Goal: Task Accomplishment & Management: Complete application form

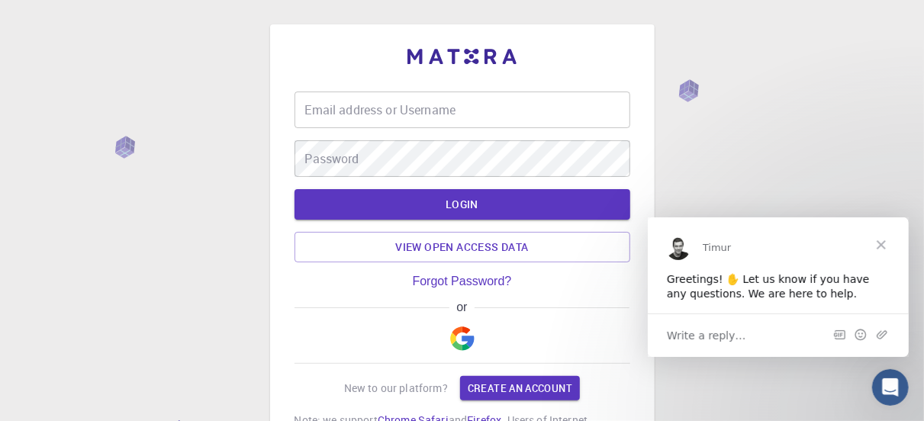
click at [567, 111] on input "Email address or Username" at bounding box center [463, 110] width 336 height 37
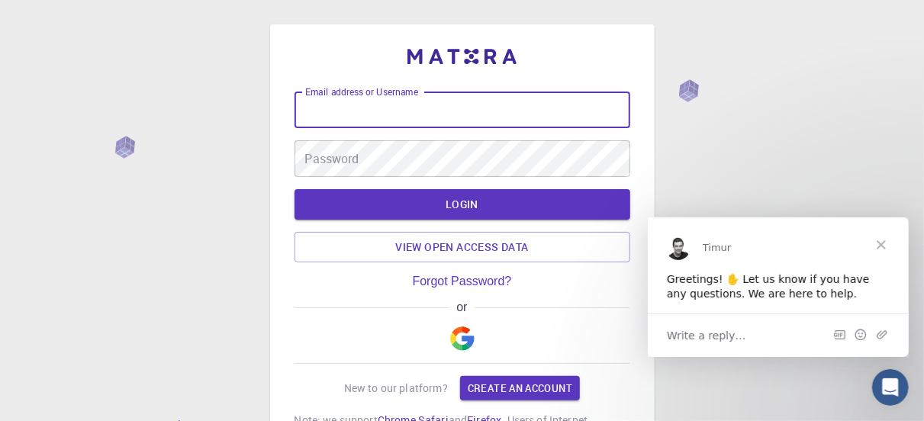
click at [456, 341] on img "button" at bounding box center [462, 339] width 24 height 24
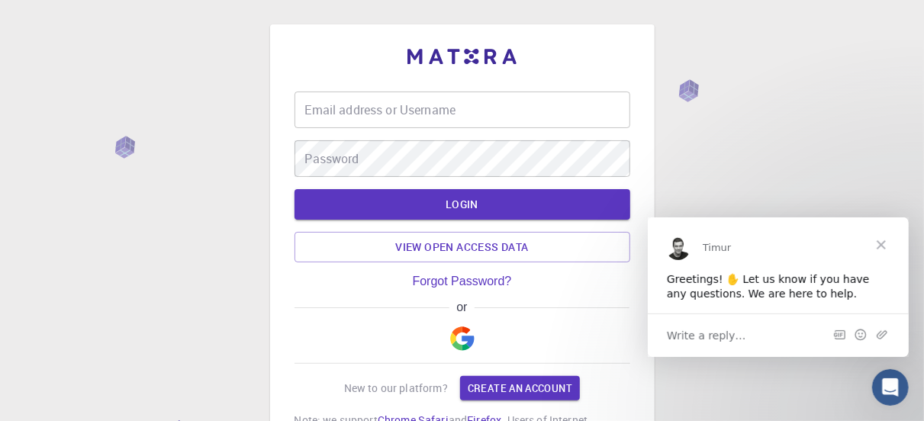
click at [882, 235] on span "Close" at bounding box center [880, 244] width 55 height 55
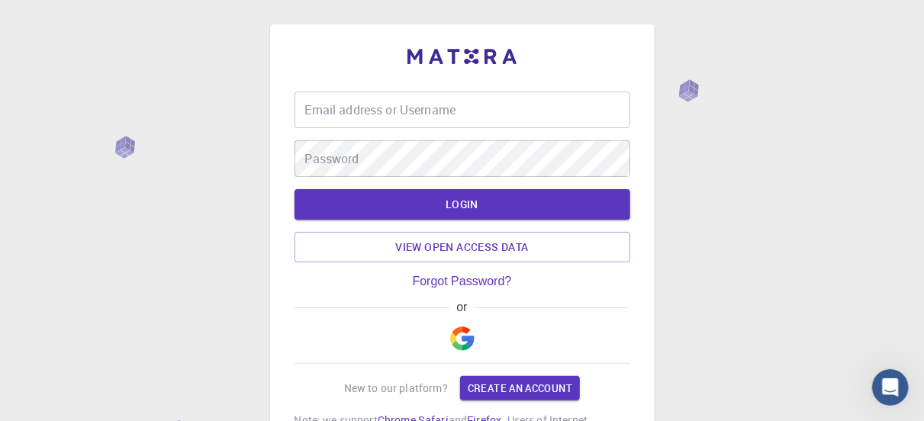
click at [456, 114] on input "Email address or Username" at bounding box center [463, 110] width 336 height 37
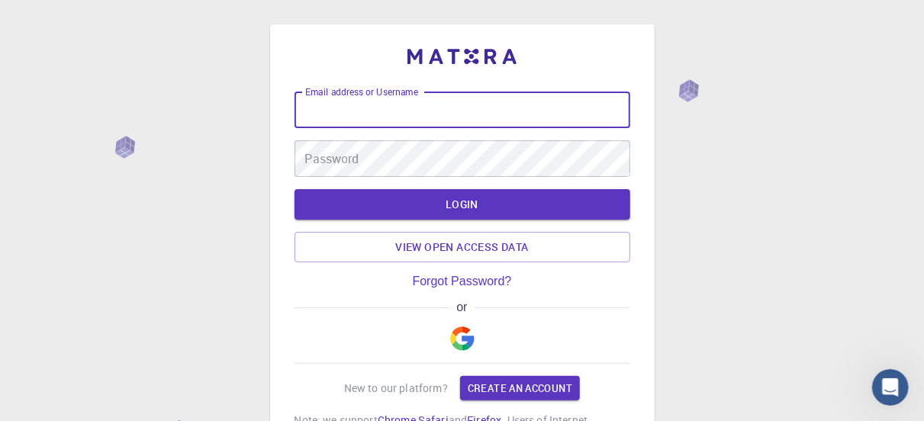
click at [456, 114] on input "Email address or Username" at bounding box center [463, 110] width 336 height 37
